Goal: Task Accomplishment & Management: Manage account settings

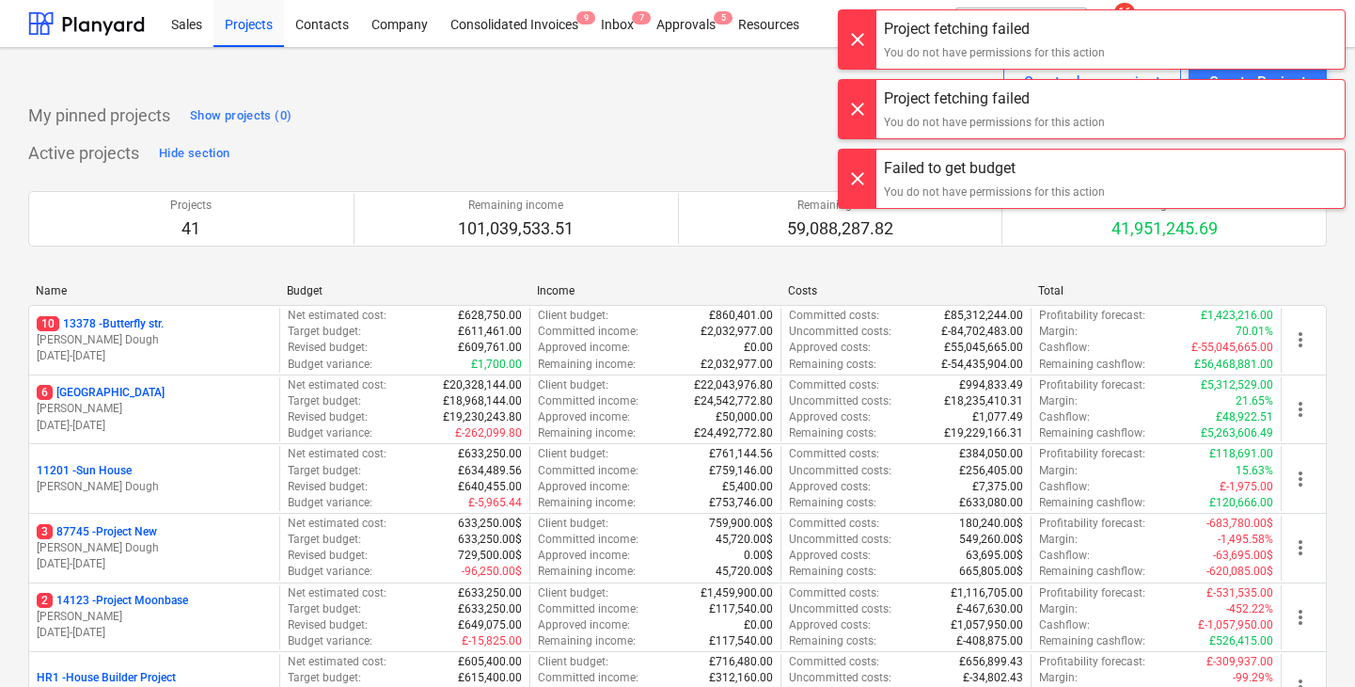
drag, startPoint x: 847, startPoint y: 34, endPoint x: 567, endPoint y: 48, distance: 280.6
click at [847, 34] on div at bounding box center [858, 39] width 38 height 58
click at [848, 58] on div at bounding box center [858, 39] width 38 height 58
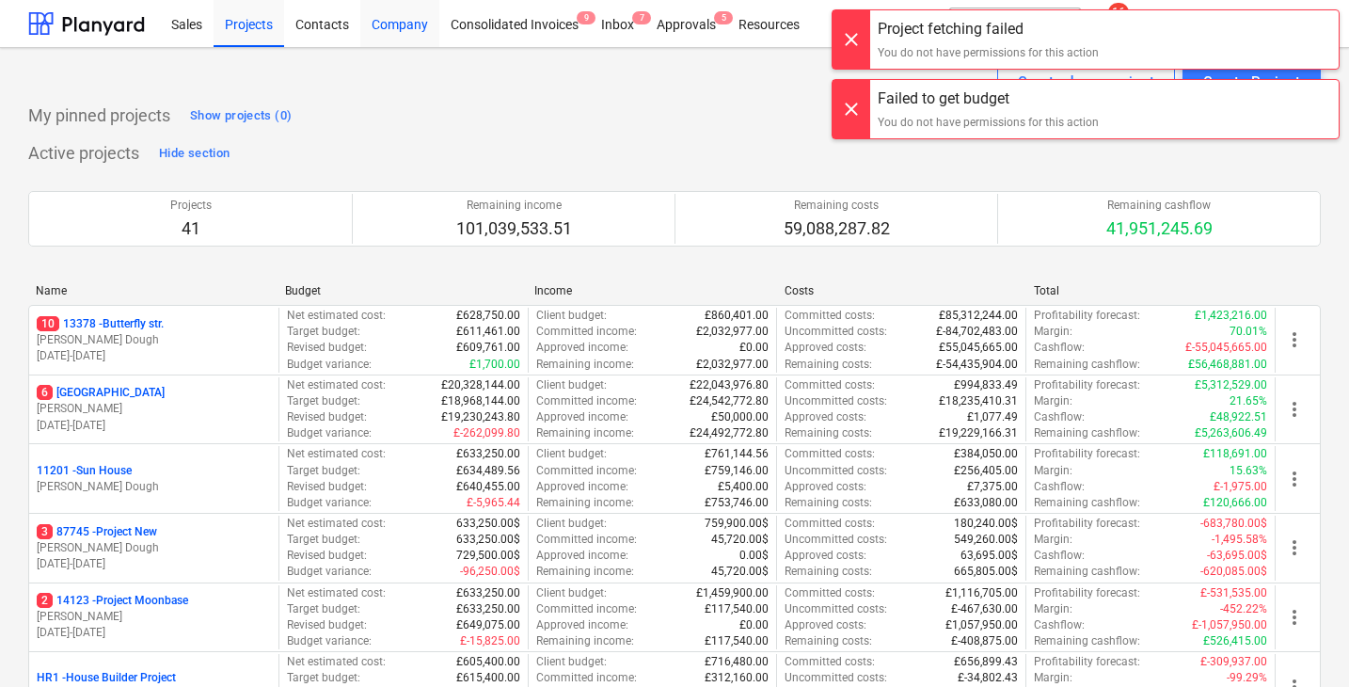
click at [381, 28] on div "Company" at bounding box center [399, 23] width 79 height 48
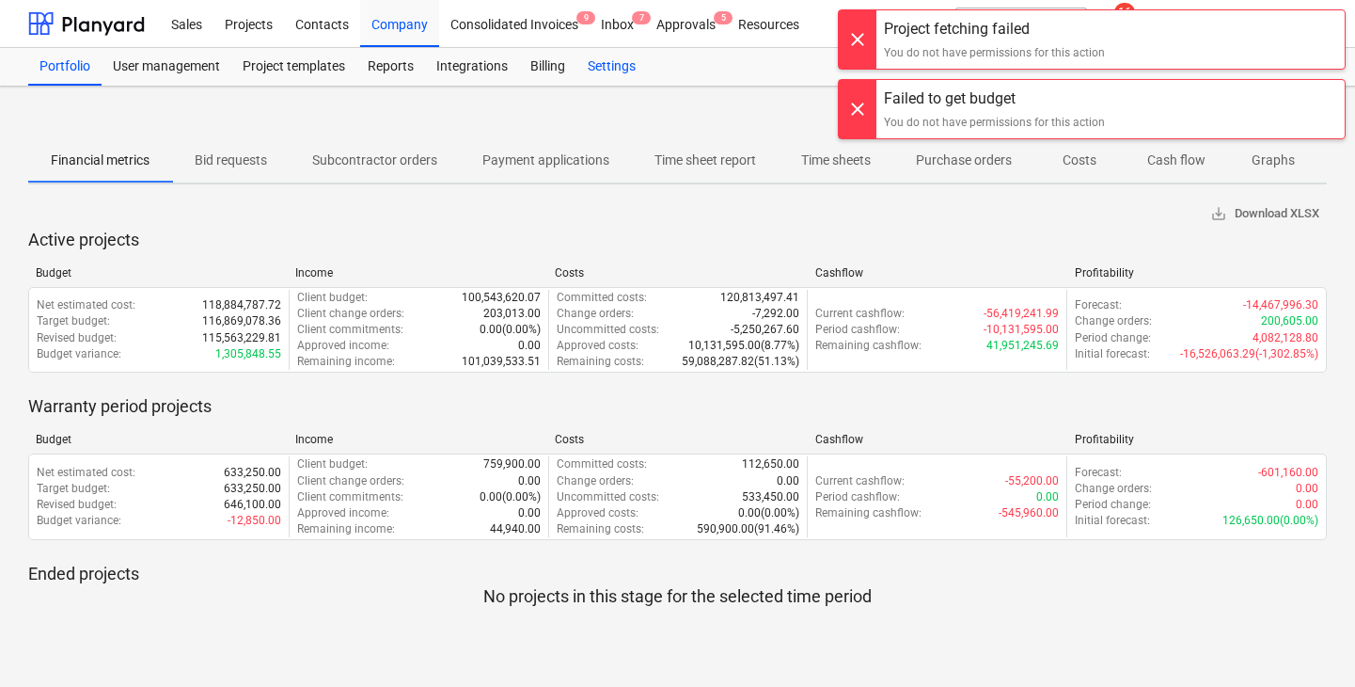
click at [593, 65] on div "Settings" at bounding box center [612, 67] width 71 height 38
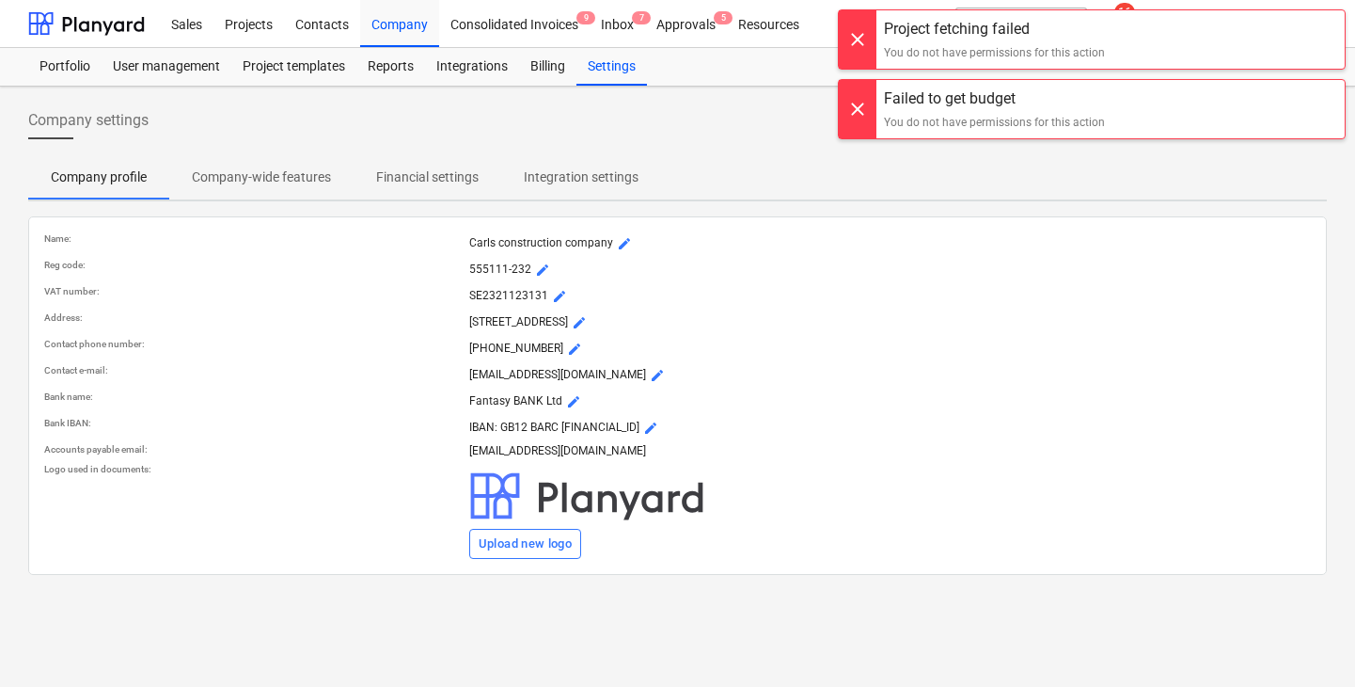
click at [232, 175] on p "Company-wide features" at bounding box center [261, 177] width 139 height 20
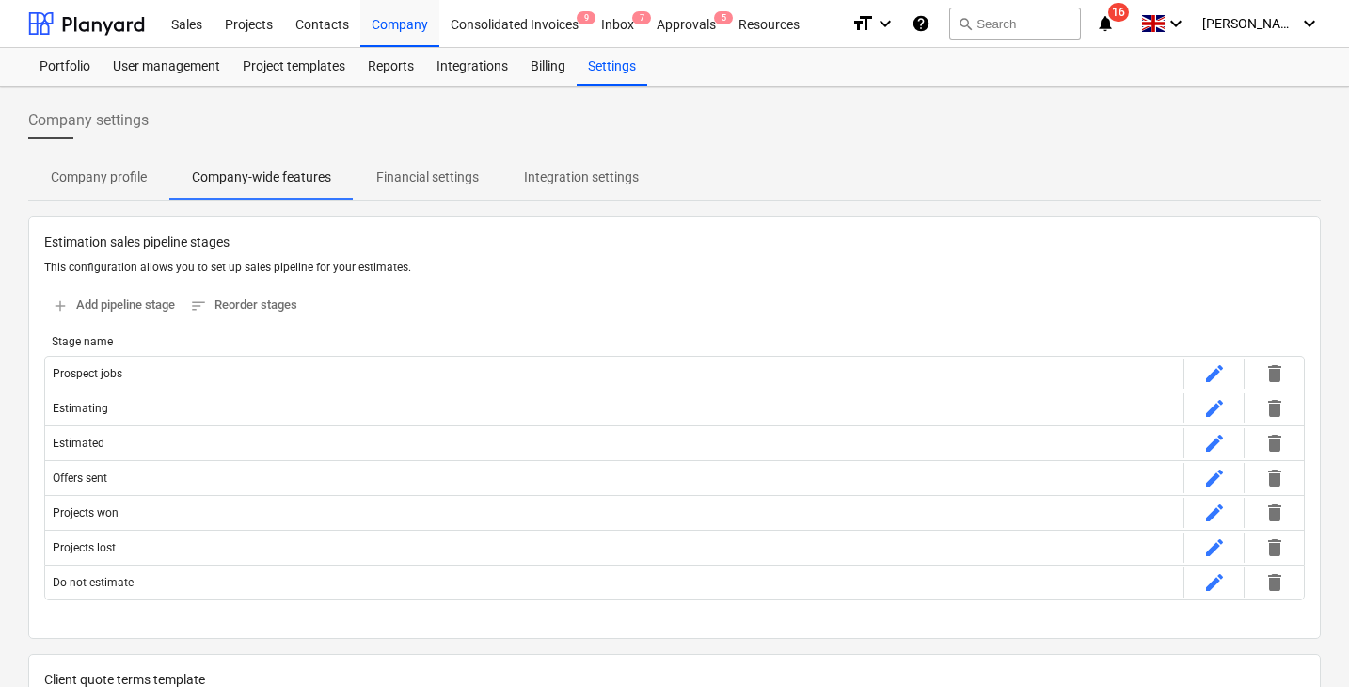
click at [426, 171] on p "Financial settings" at bounding box center [427, 177] width 103 height 20
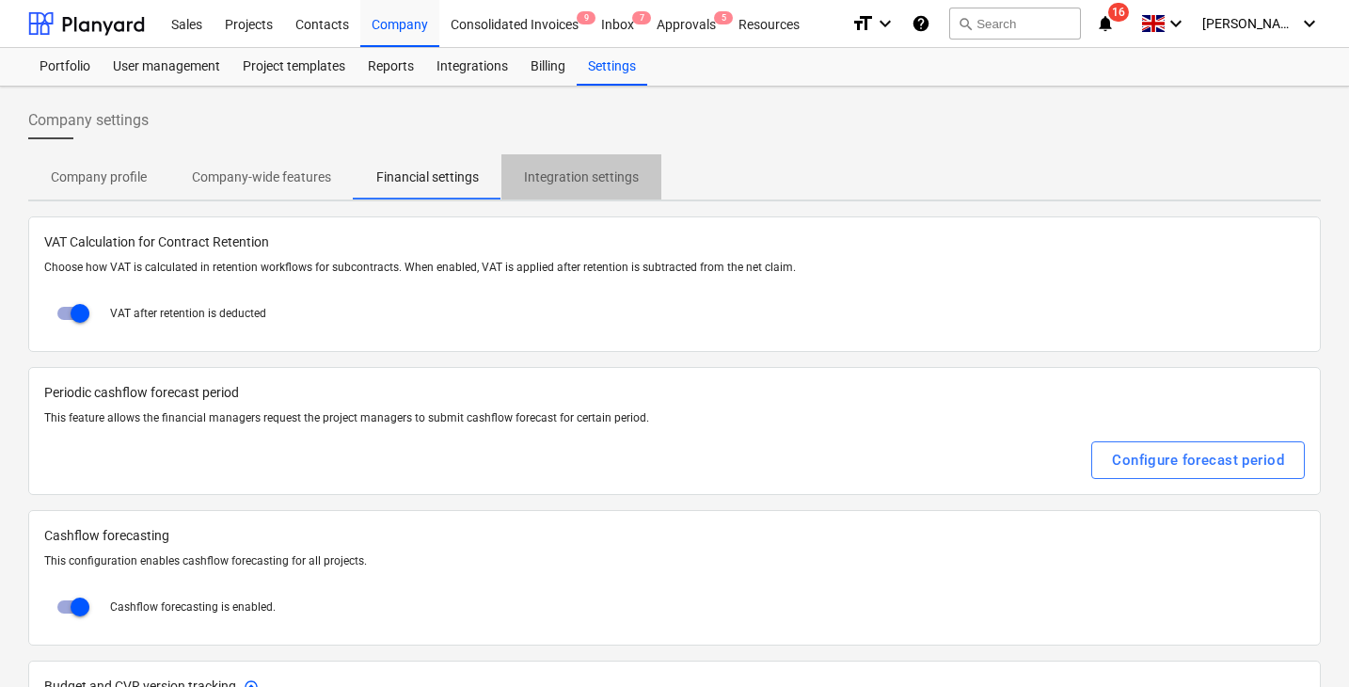
click at [568, 171] on p "Integration settings" at bounding box center [581, 177] width 115 height 20
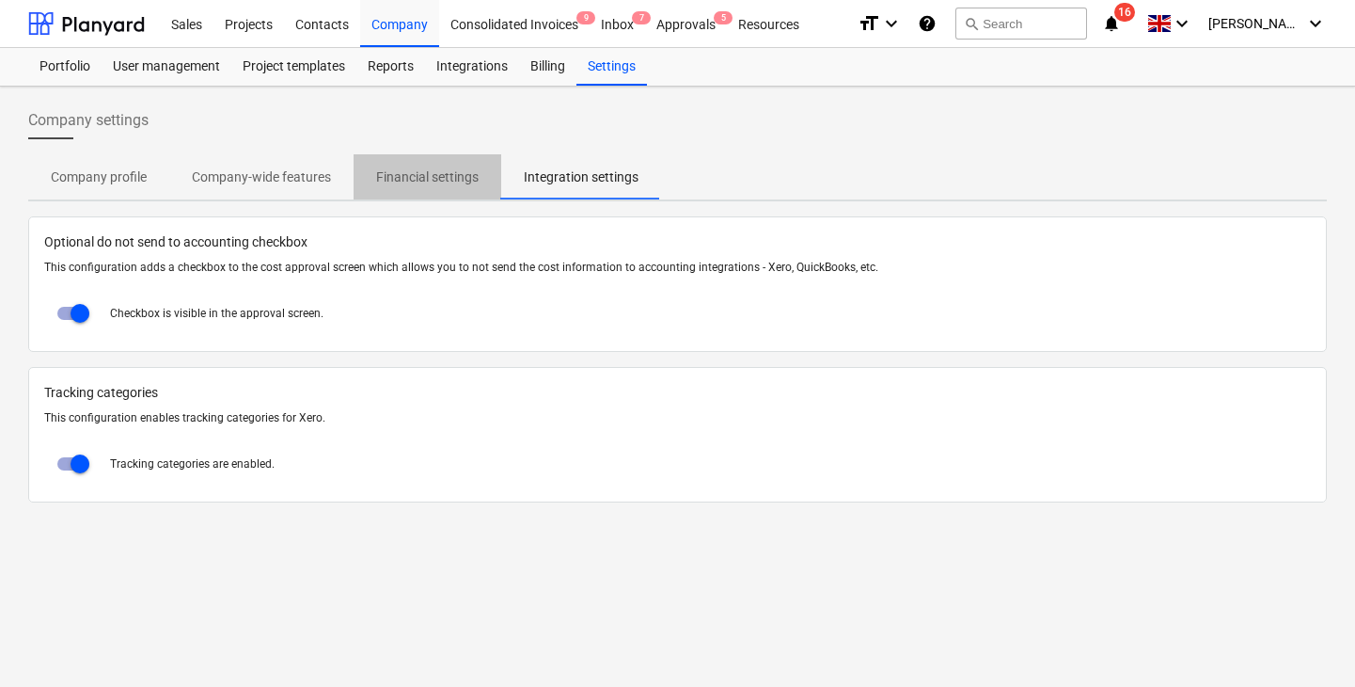
click at [406, 170] on p "Financial settings" at bounding box center [427, 177] width 103 height 20
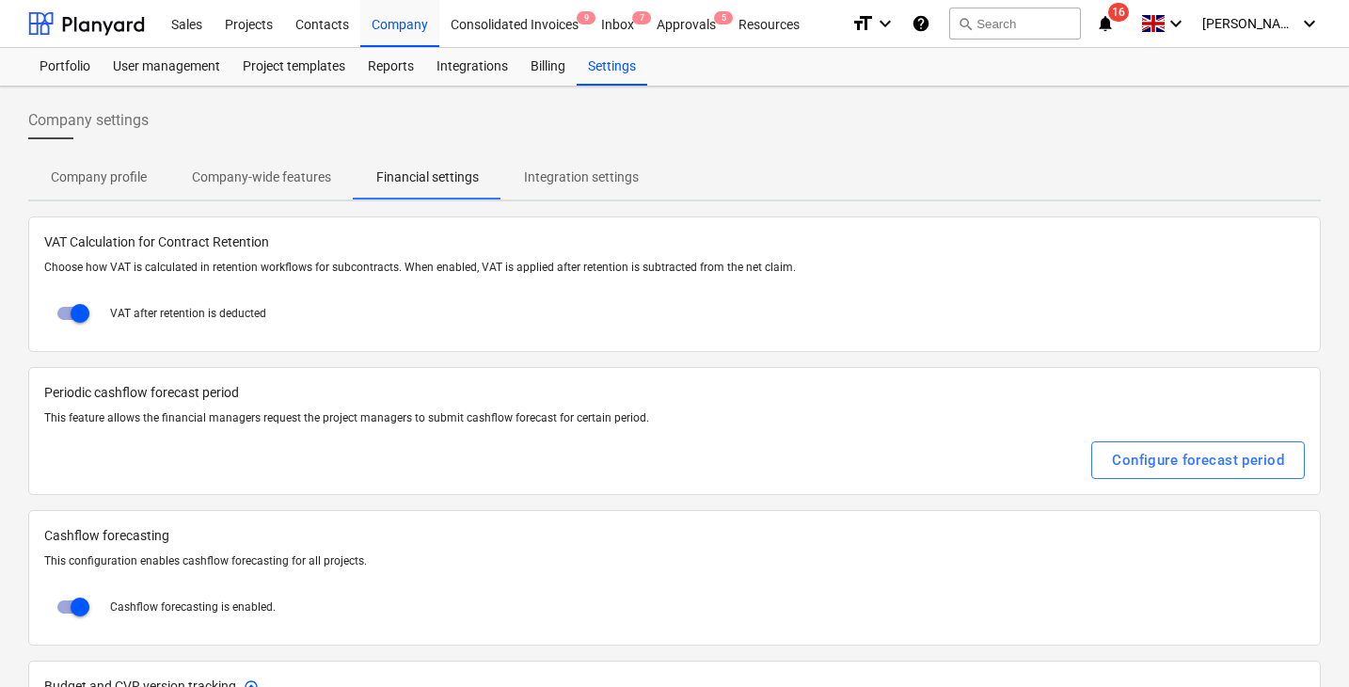
click at [311, 175] on p "Company-wide features" at bounding box center [261, 177] width 139 height 20
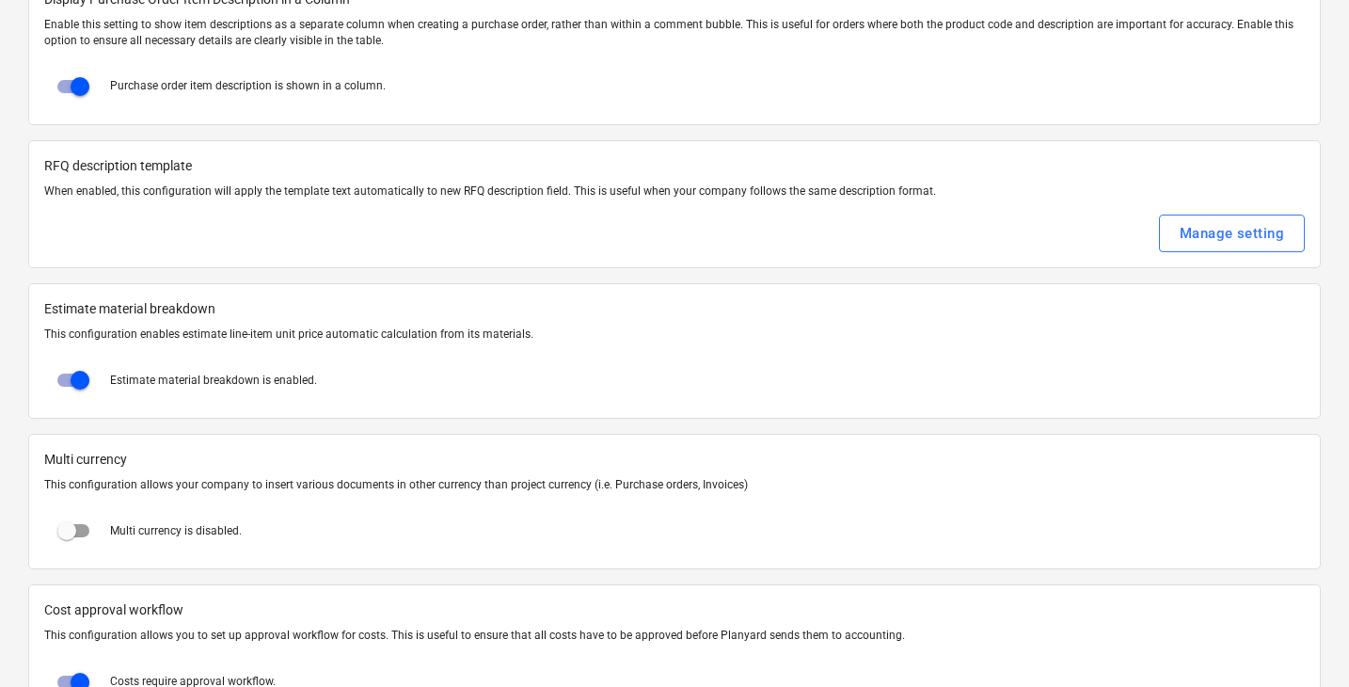
scroll to position [2931, 0]
